Goal: Information Seeking & Learning: Learn about a topic

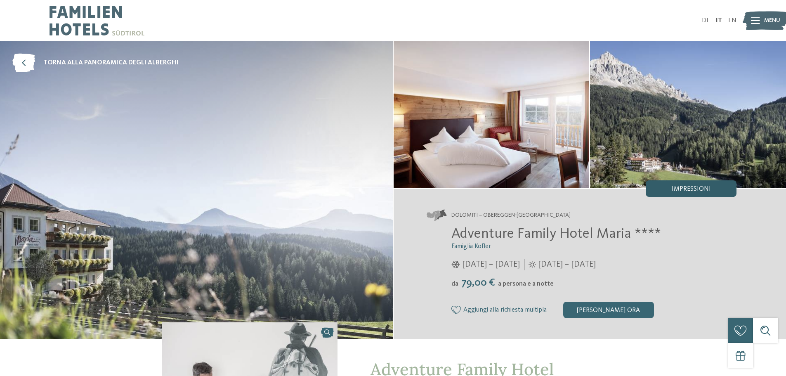
click at [696, 184] on div "Impressioni" at bounding box center [690, 188] width 91 height 16
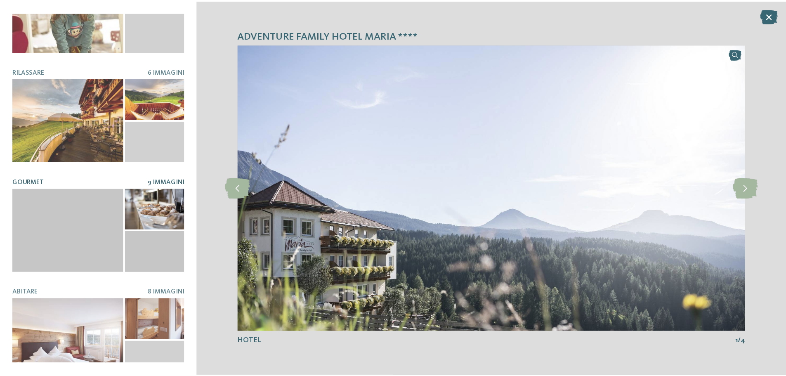
scroll to position [174, 0]
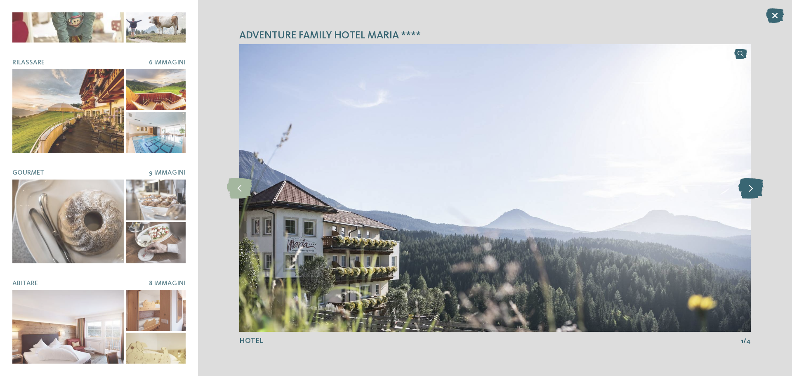
click at [752, 186] on icon at bounding box center [750, 188] width 25 height 21
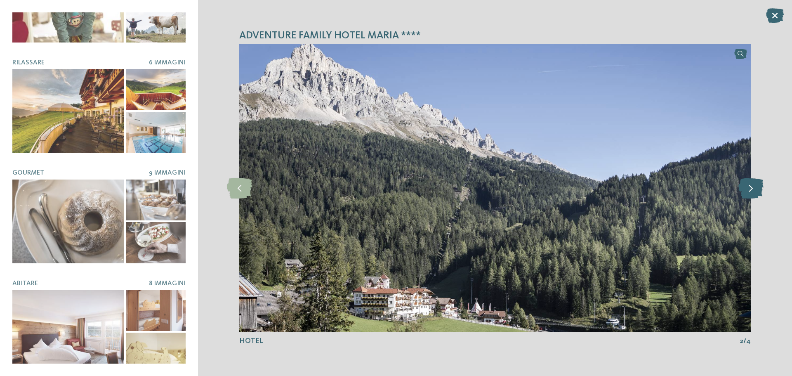
click at [752, 186] on icon at bounding box center [750, 188] width 25 height 21
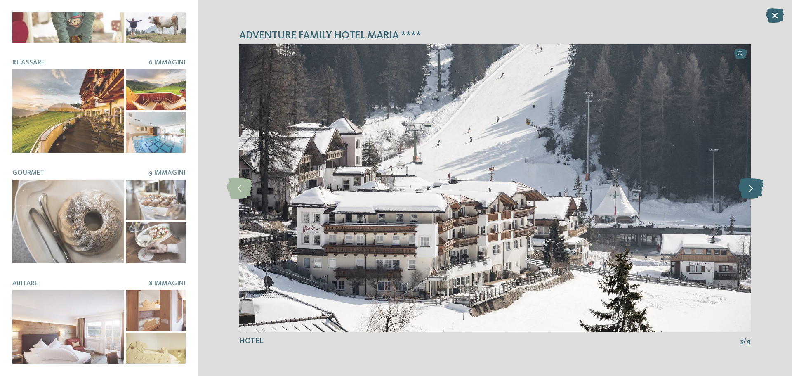
click at [752, 186] on icon at bounding box center [750, 188] width 25 height 21
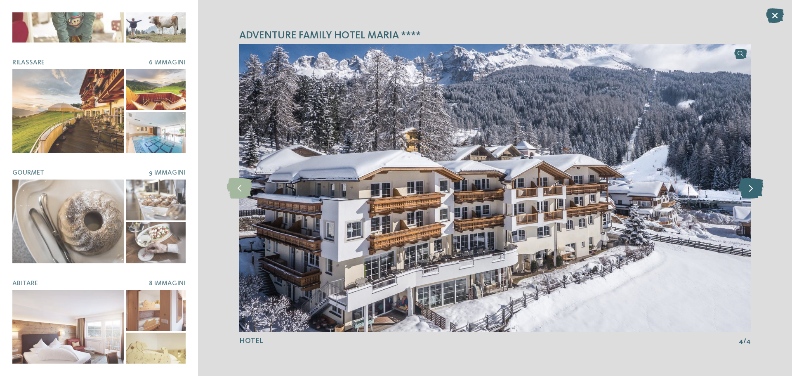
click at [752, 186] on icon at bounding box center [750, 188] width 25 height 21
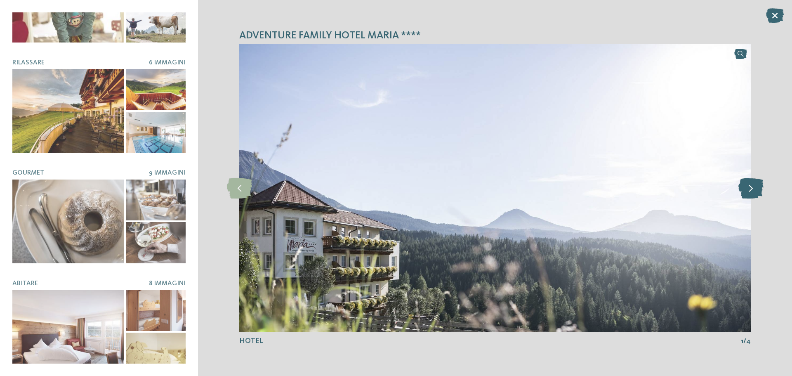
click at [752, 186] on icon at bounding box center [750, 188] width 25 height 21
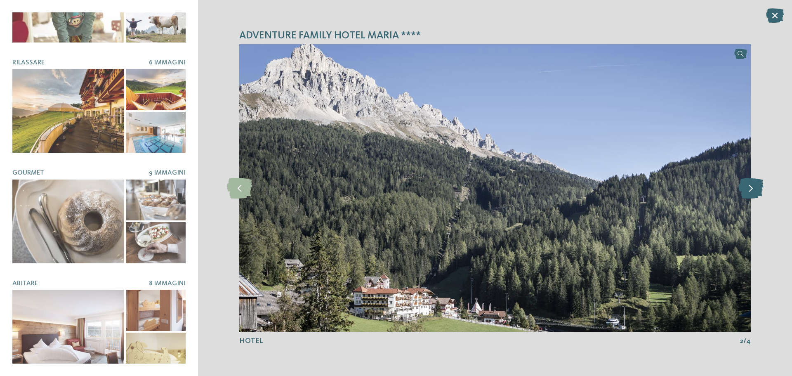
click at [752, 189] on icon at bounding box center [750, 188] width 25 height 21
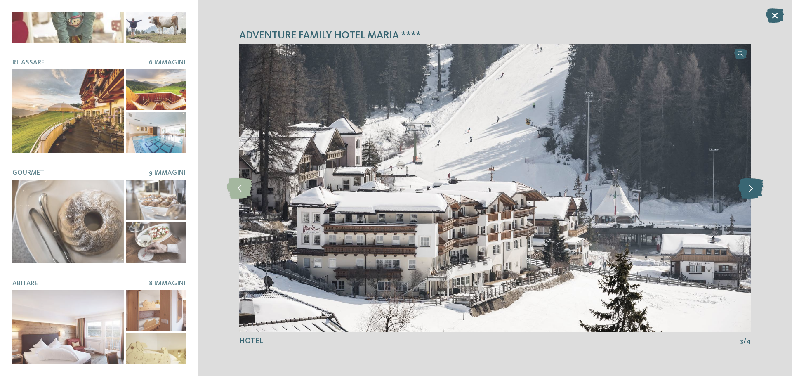
click at [752, 189] on icon at bounding box center [750, 188] width 25 height 21
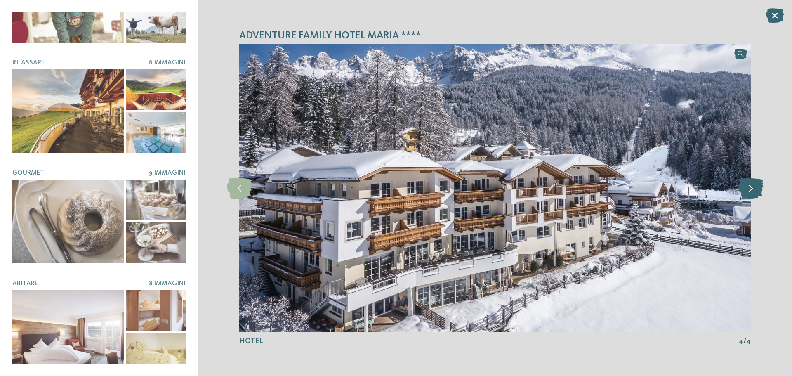
click at [752, 189] on icon at bounding box center [750, 188] width 25 height 21
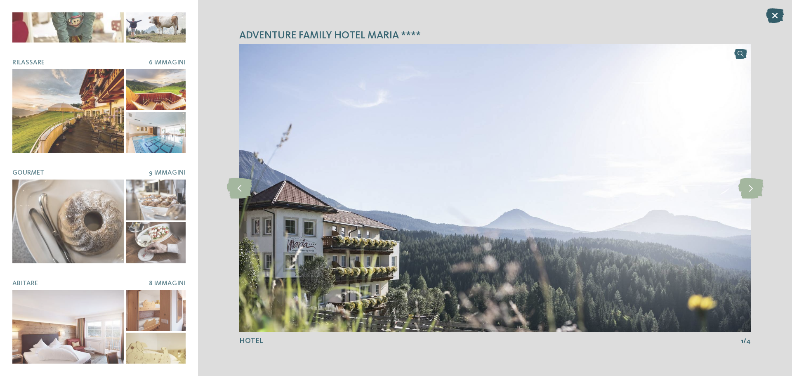
click at [775, 14] on icon at bounding box center [775, 15] width 18 height 14
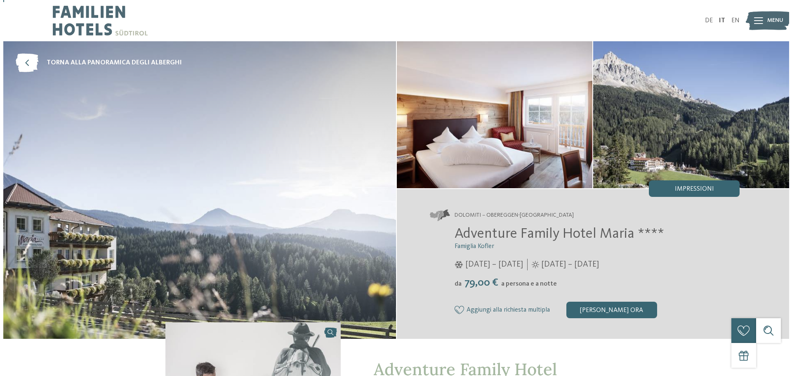
scroll to position [41, 0]
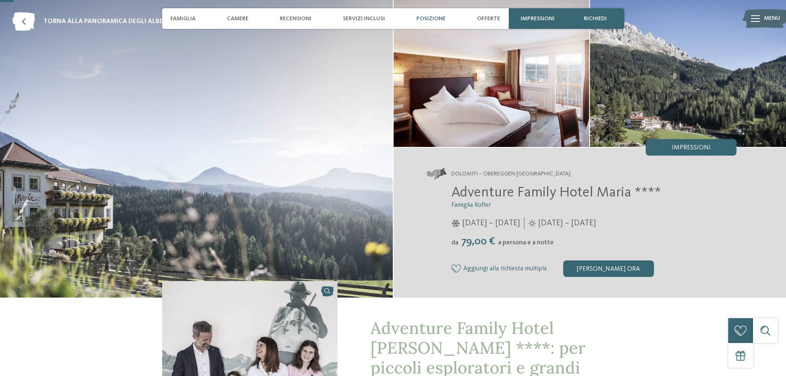
click at [428, 18] on span "Posizione" at bounding box center [430, 18] width 29 height 7
click at [433, 16] on span "Posizione" at bounding box center [430, 18] width 29 height 7
click at [433, 19] on span "Posizione" at bounding box center [430, 18] width 29 height 7
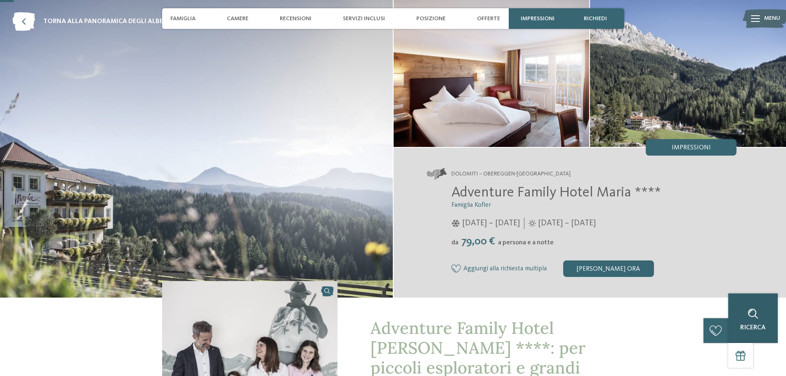
click at [752, 313] on icon at bounding box center [753, 314] width 10 height 10
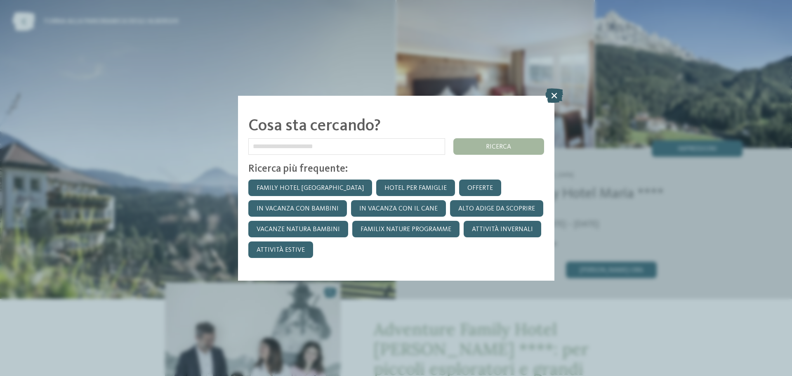
click at [555, 95] on icon at bounding box center [554, 95] width 18 height 14
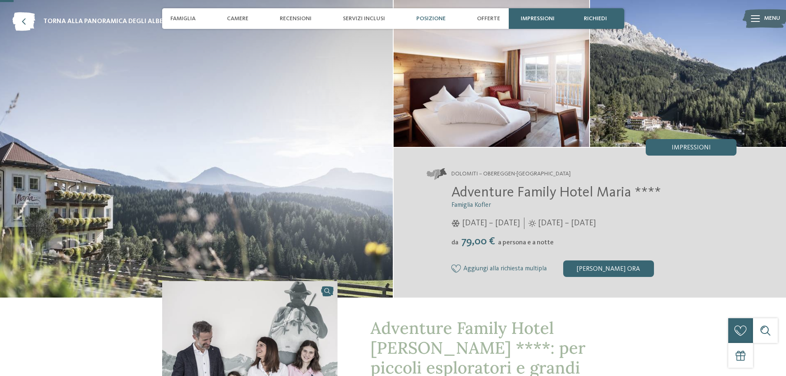
click at [430, 16] on span "Posizione" at bounding box center [430, 18] width 29 height 7
click at [431, 17] on span "Posizione" at bounding box center [430, 18] width 29 height 7
